Goal: Find contact information: Find contact information

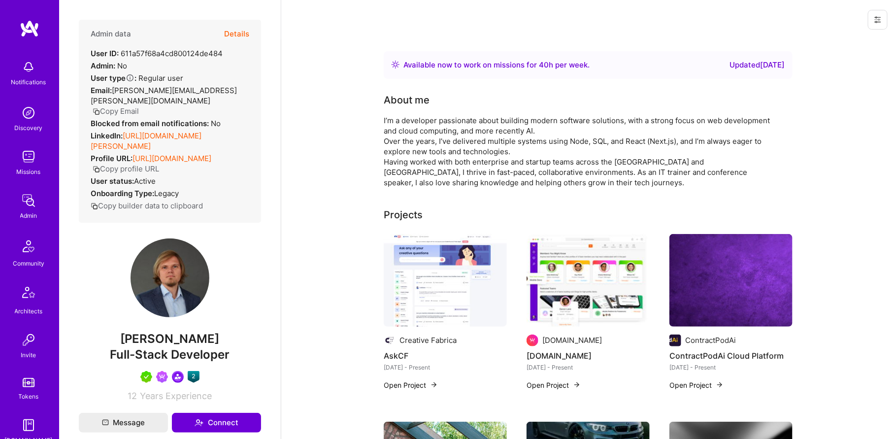
click at [34, 211] on div "Admin" at bounding box center [28, 215] width 17 height 10
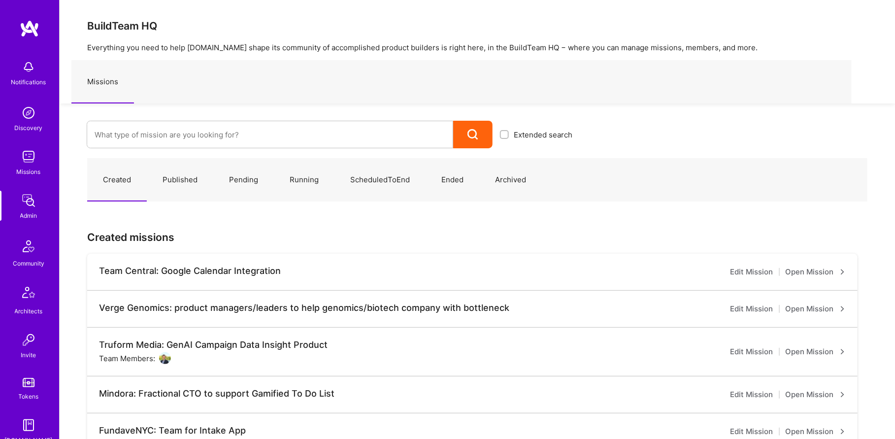
scroll to position [190, 0]
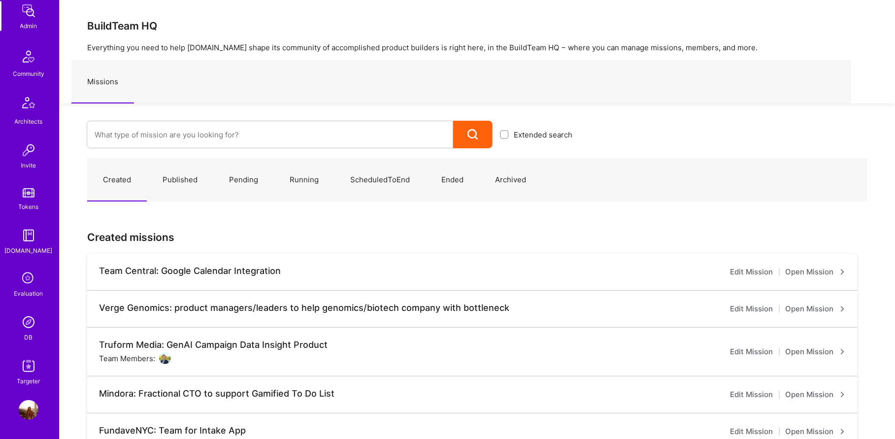
click at [27, 332] on div "DB" at bounding box center [29, 337] width 8 height 10
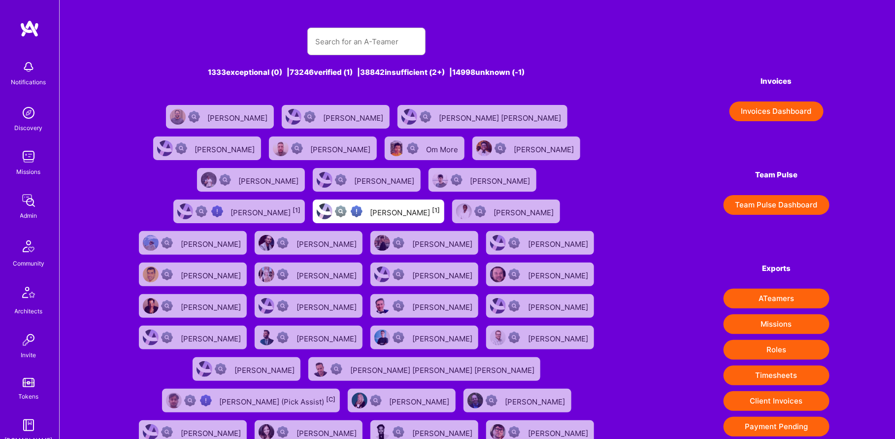
click at [389, 26] on div "1333 exceptional (0) | 73246 verified (1) | 38842 insufficient (2+) | 14998 unk…" at bounding box center [366, 295] width 482 height 558
click at [372, 48] on input "text" at bounding box center [366, 41] width 102 height 25
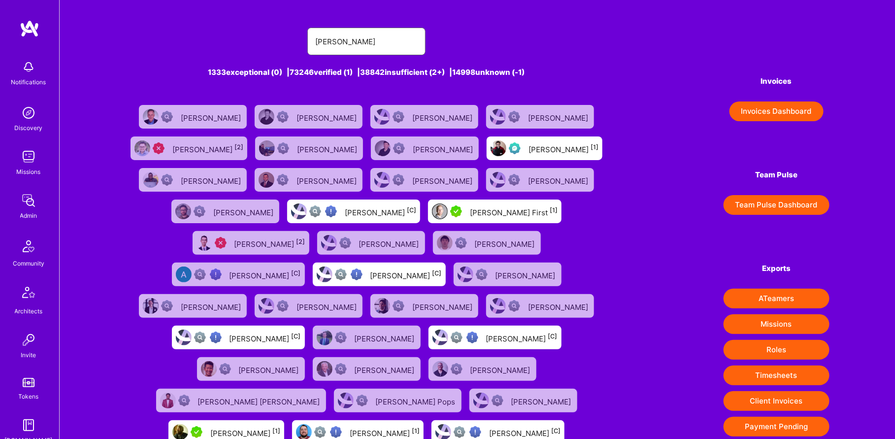
type input "[PERSON_NAME]"
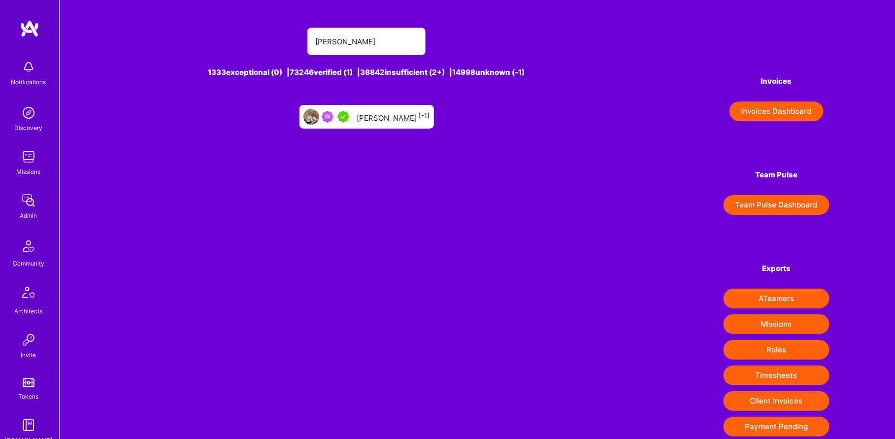
click at [376, 116] on div "[PERSON_NAME] [-1]" at bounding box center [393, 116] width 73 height 13
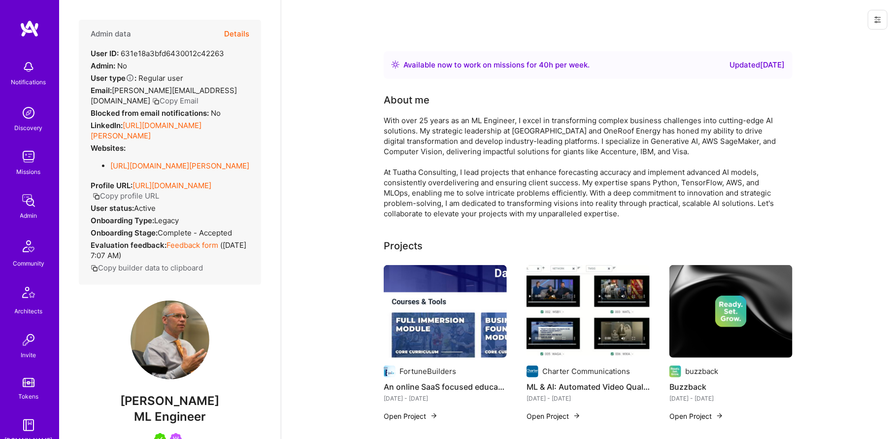
click at [152, 100] on button "Copy Email" at bounding box center [175, 101] width 46 height 10
